Goal: Task Accomplishment & Management: Use online tool/utility

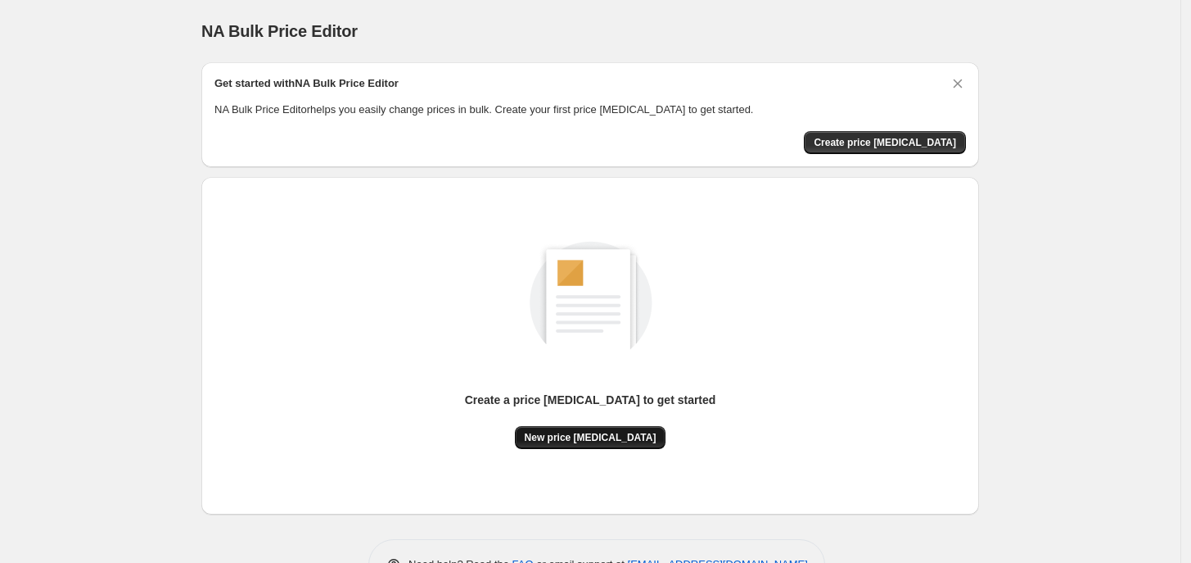
click at [616, 431] on span "New price [MEDICAL_DATA]" at bounding box center [591, 437] width 132 height 13
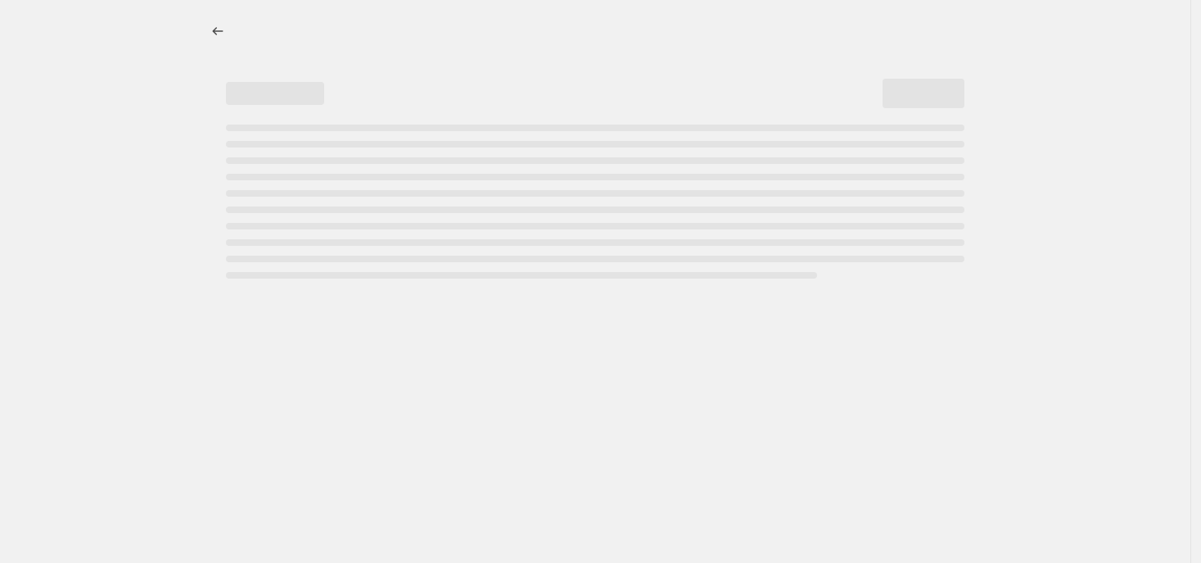
select select "percentage"
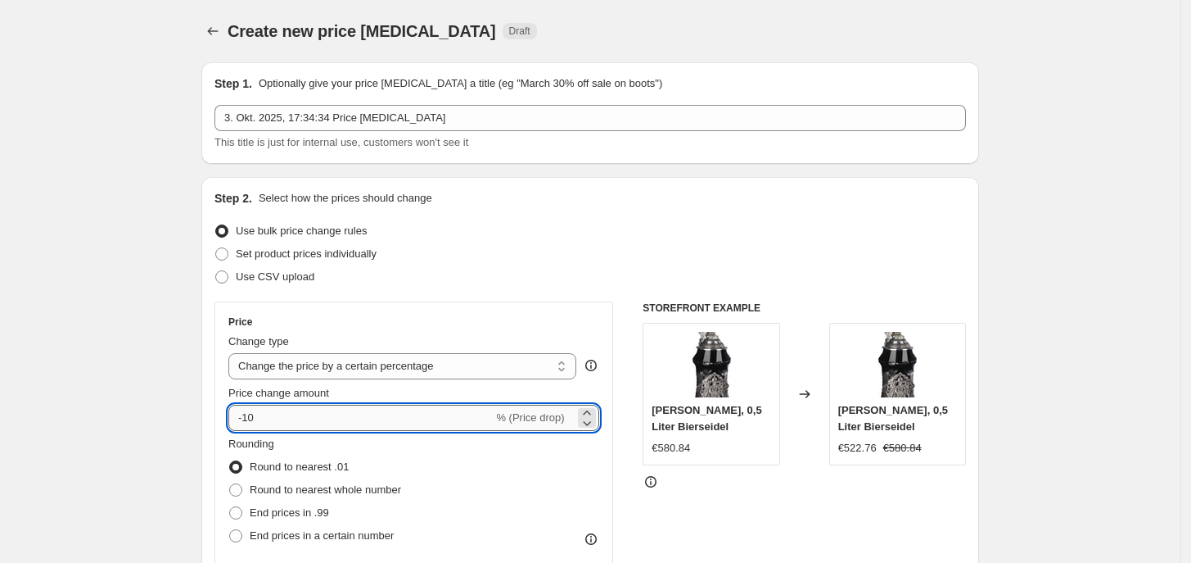
click at [423, 427] on input "-10" at bounding box center [360, 418] width 264 height 26
type input "-1"
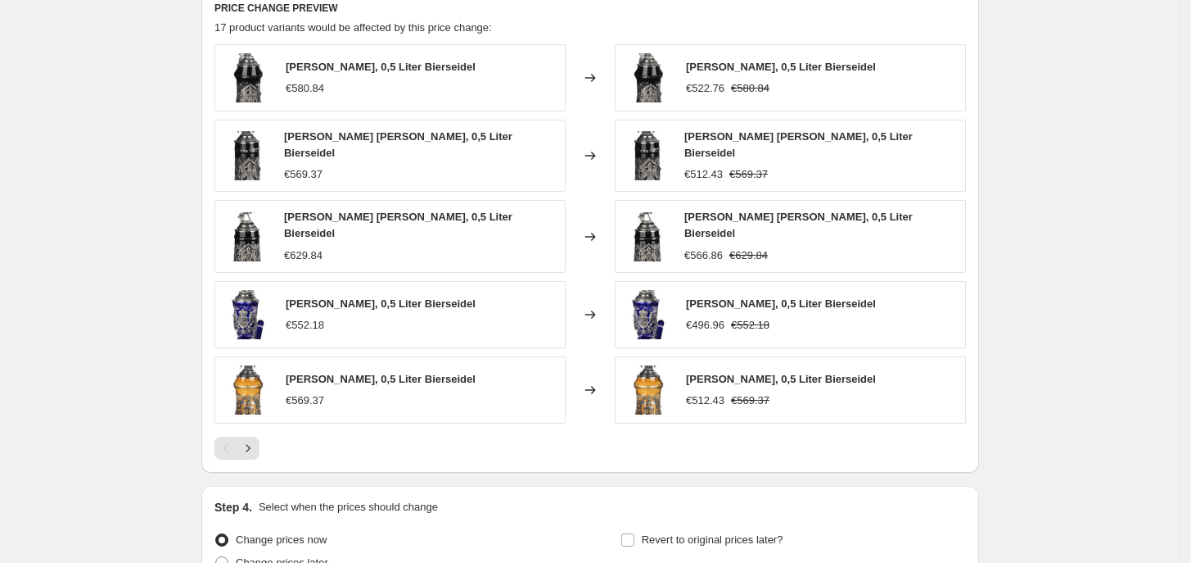
scroll to position [1078, 0]
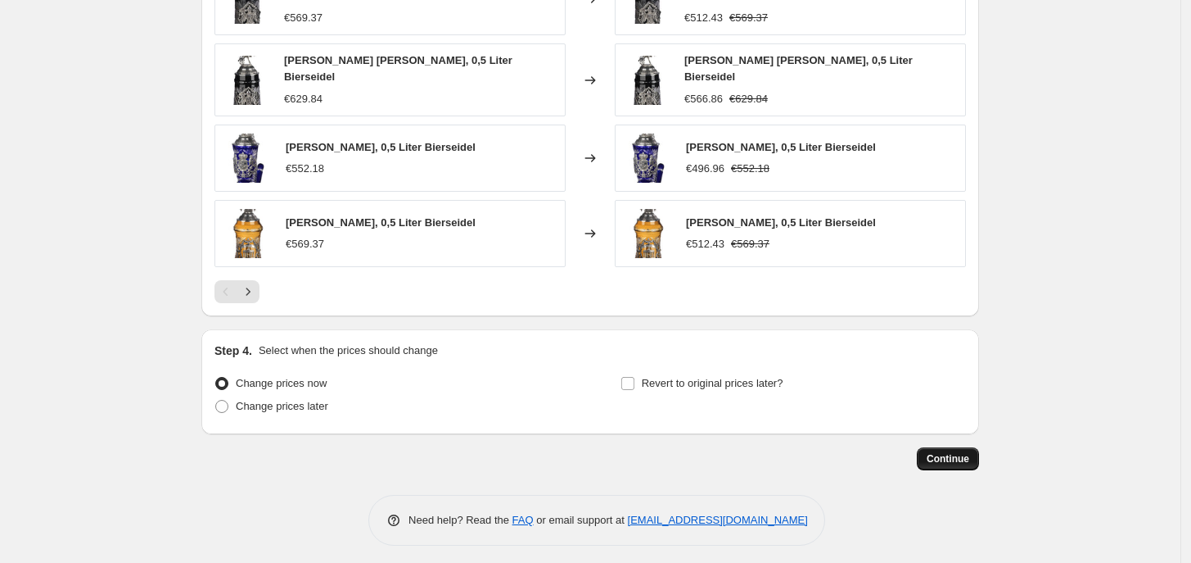
type input "-35"
click at [956, 447] on button "Continue" at bounding box center [948, 458] width 62 height 23
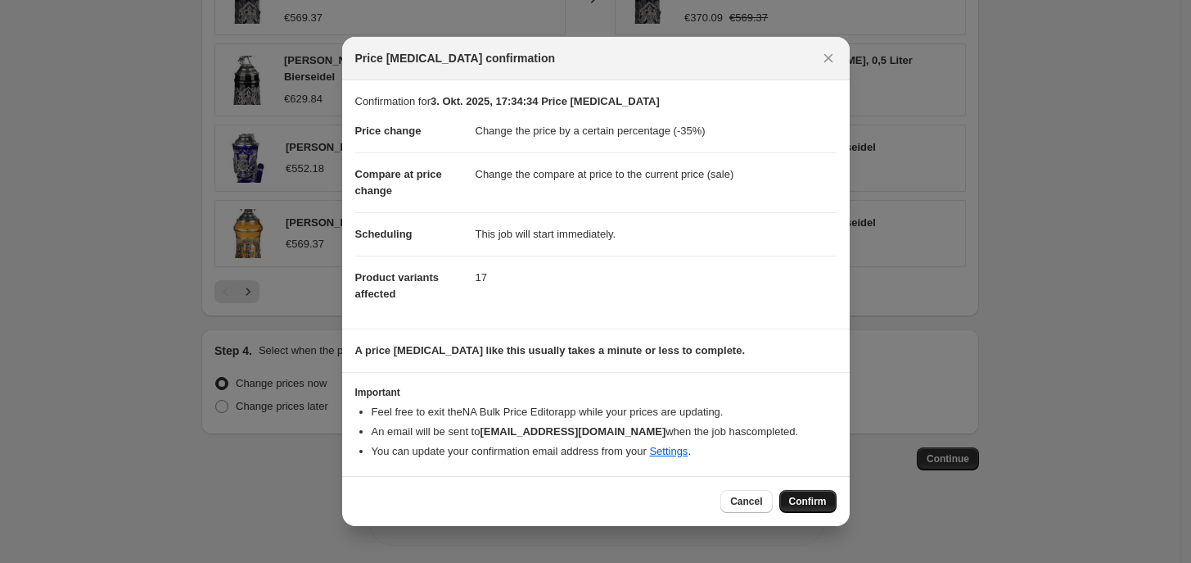
drag, startPoint x: 807, startPoint y: 499, endPoint x: 816, endPoint y: 462, distance: 37.7
click at [807, 497] on span "Confirm" at bounding box center [808, 501] width 38 height 13
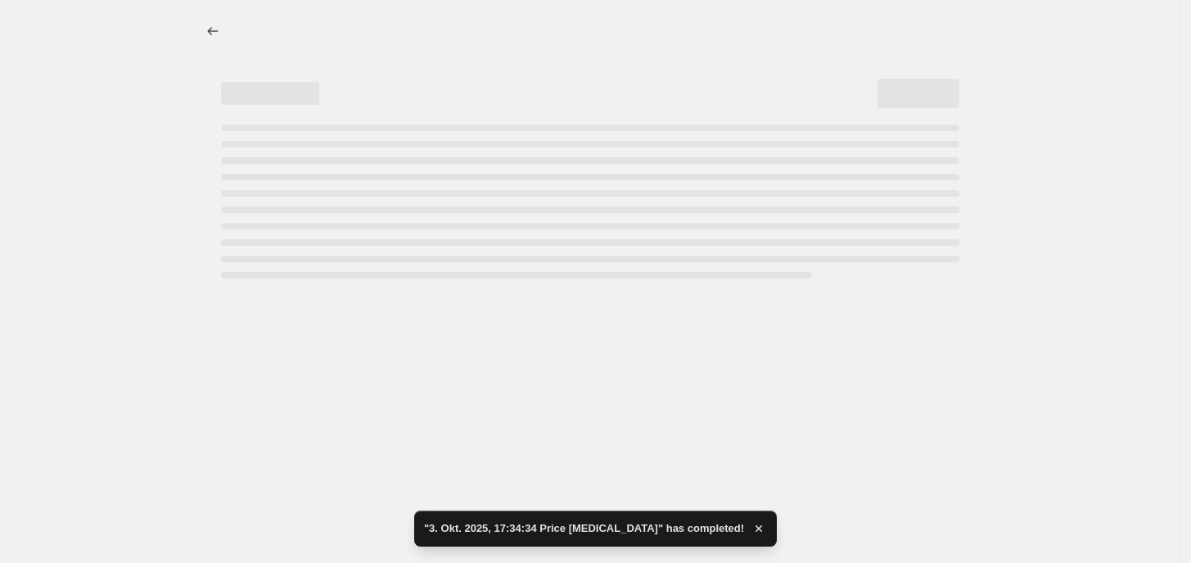
select select "percentage"
